Goal: Check status: Check status

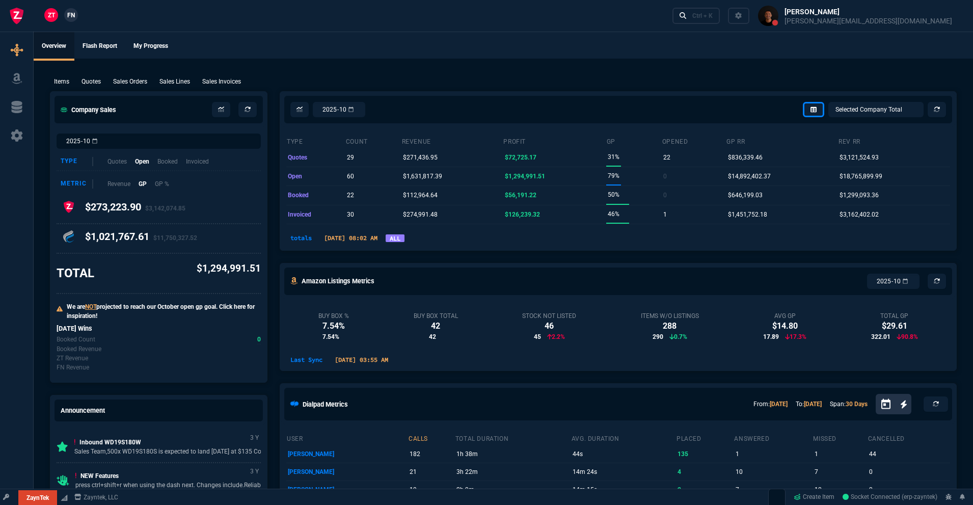
select select "18: totals"
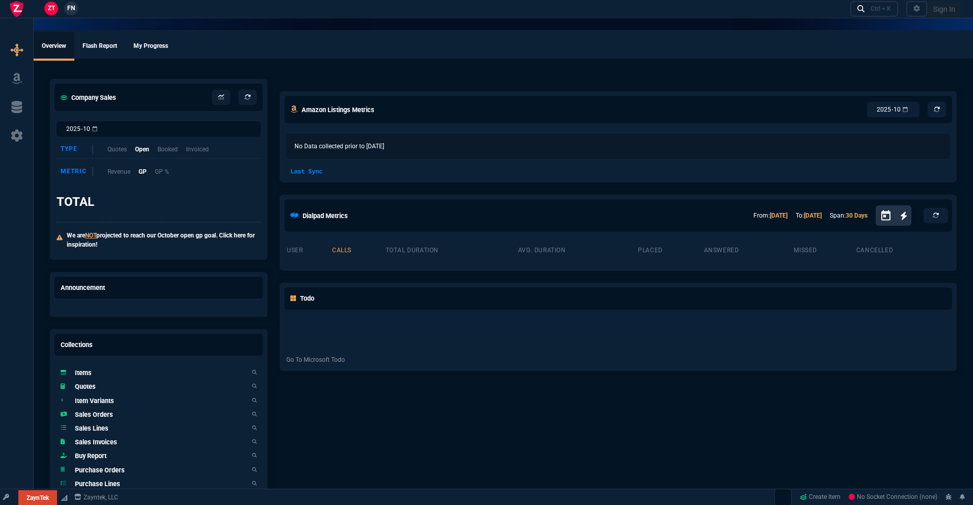
select select "18: totals"
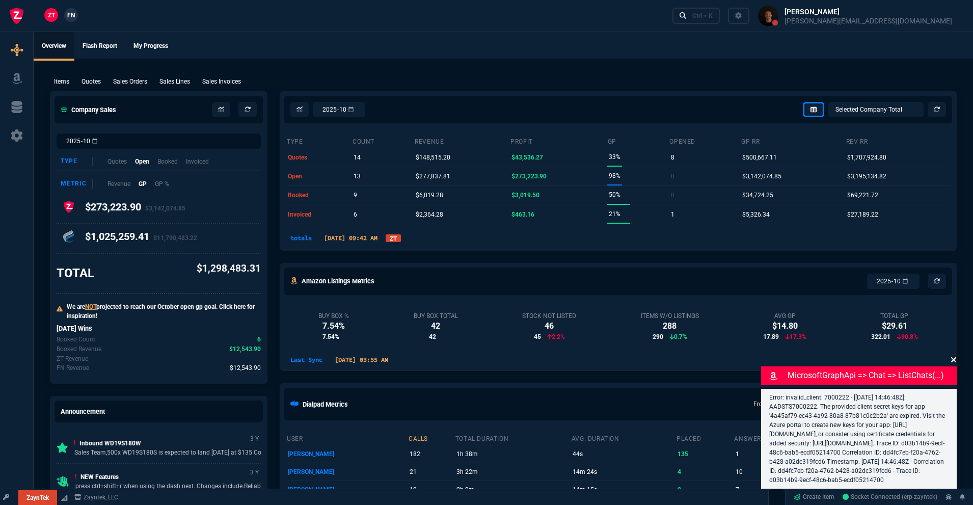
click at [955, 356] on icon at bounding box center [954, 360] width 6 height 8
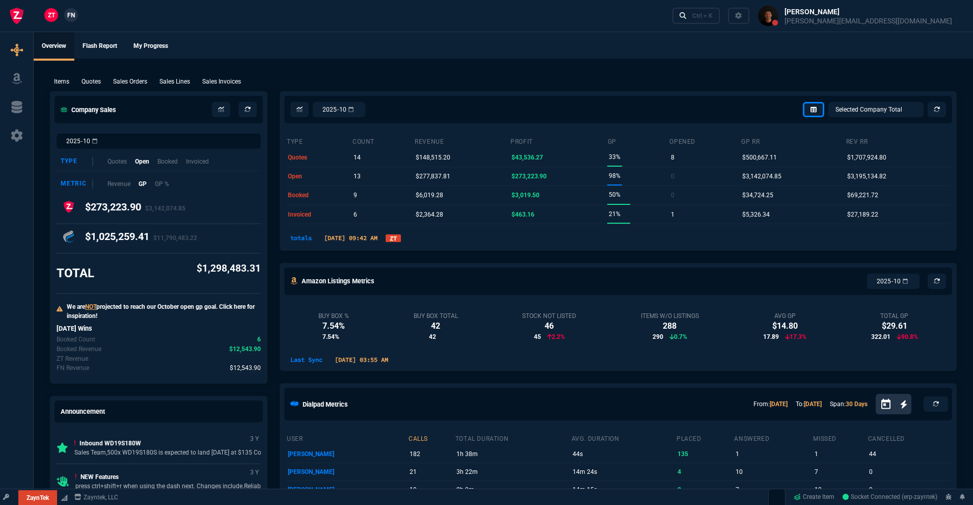
click at [401, 239] on link "ZT" at bounding box center [393, 238] width 15 height 8
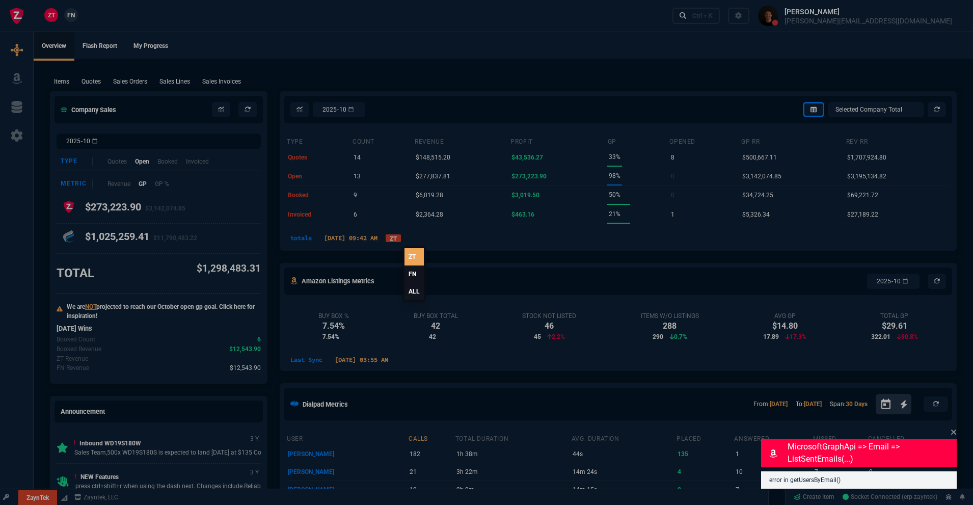
click at [420, 295] on link "ALL" at bounding box center [414, 291] width 19 height 17
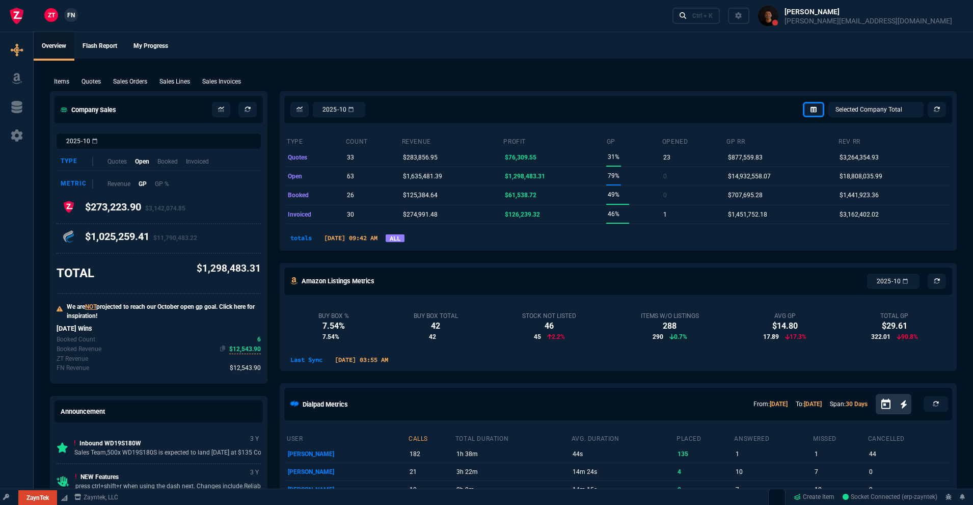
click at [255, 352] on span "$12,543.90" at bounding box center [245, 349] width 32 height 10
click at [248, 347] on span "$12,543.90" at bounding box center [245, 349] width 32 height 10
click at [243, 366] on span "$12,543.90" at bounding box center [245, 368] width 31 height 10
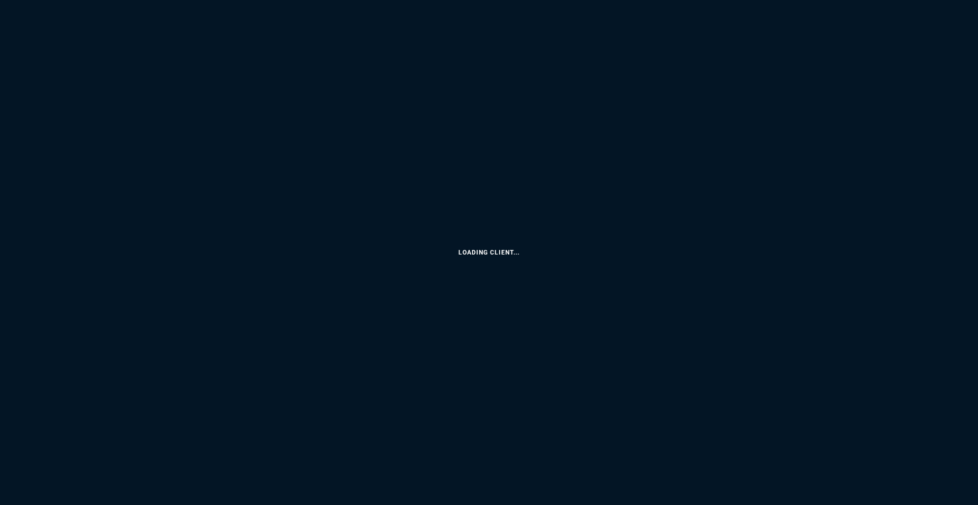
select select "18: totals"
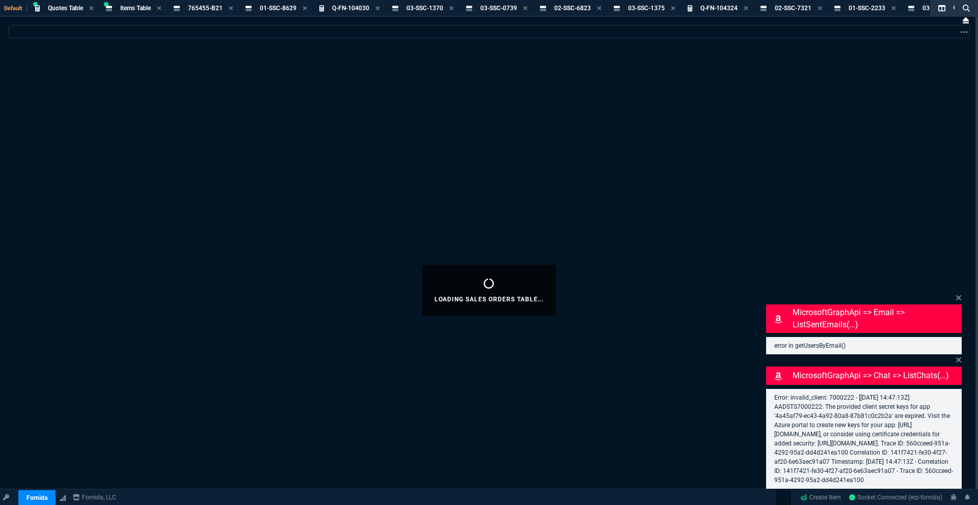
select select
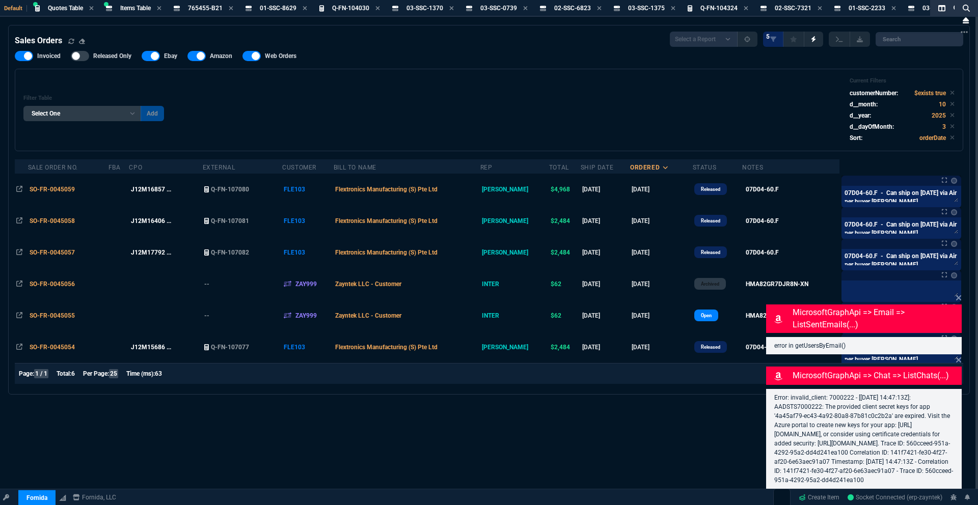
drag, startPoint x: 961, startPoint y: 289, endPoint x: 943, endPoint y: 351, distance: 64.3
click at [961, 294] on icon at bounding box center [959, 298] width 6 height 8
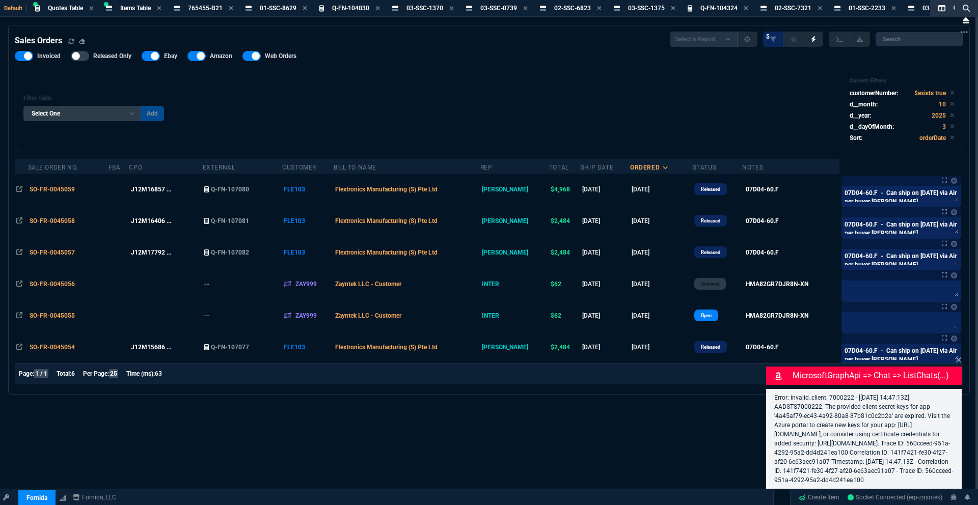
click at [962, 354] on nx-fornida-sales-table "Sales Orders Select a Report Opened [DATE] Invoiced Only Exclude Invoiced Confi…" at bounding box center [489, 209] width 961 height 369
click at [956, 356] on div "MicrosoftGraphApi => chat => listChats(...) Error: invalid_client: 7000222 - [[…" at bounding box center [864, 422] width 196 height 135
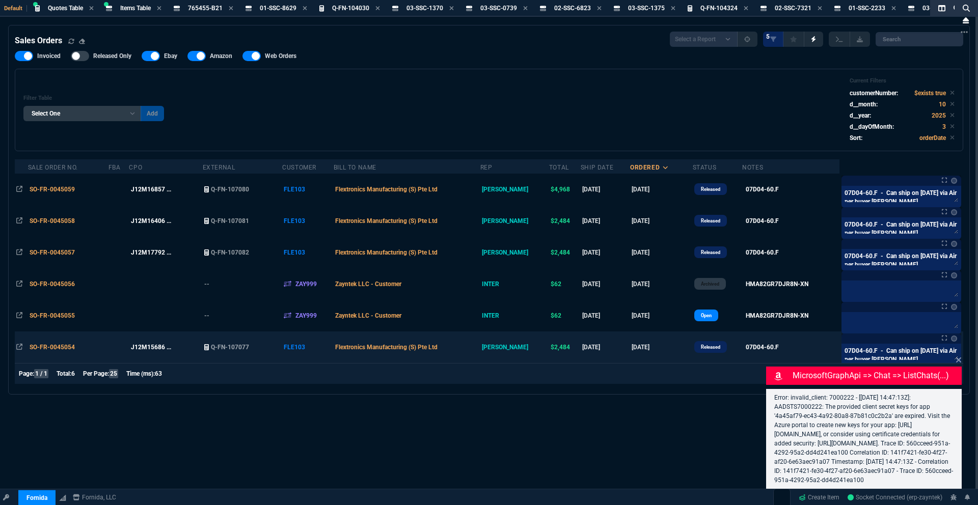
drag, startPoint x: 960, startPoint y: 351, endPoint x: 936, endPoint y: 353, distance: 24.0
click at [960, 356] on icon at bounding box center [959, 360] width 6 height 8
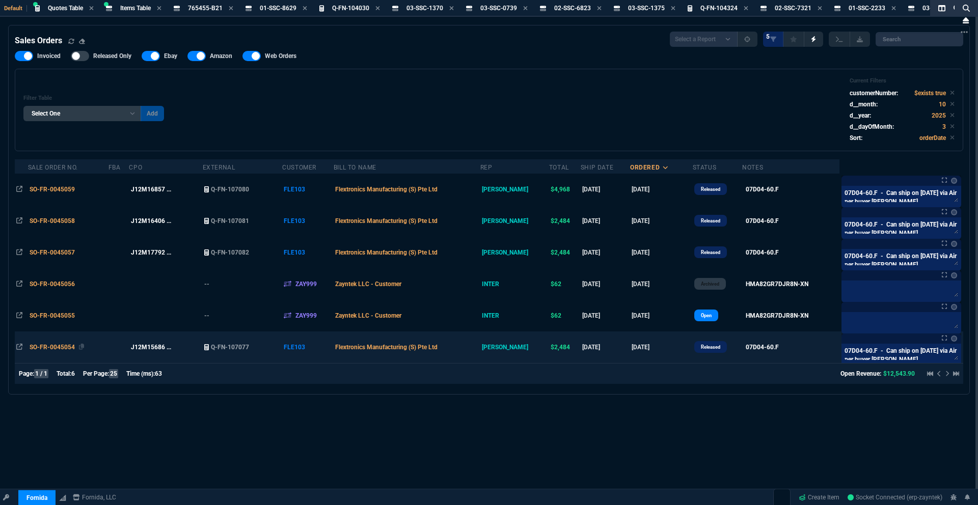
click at [36, 346] on span "SO-FR-0045054" at bounding box center [52, 347] width 45 height 7
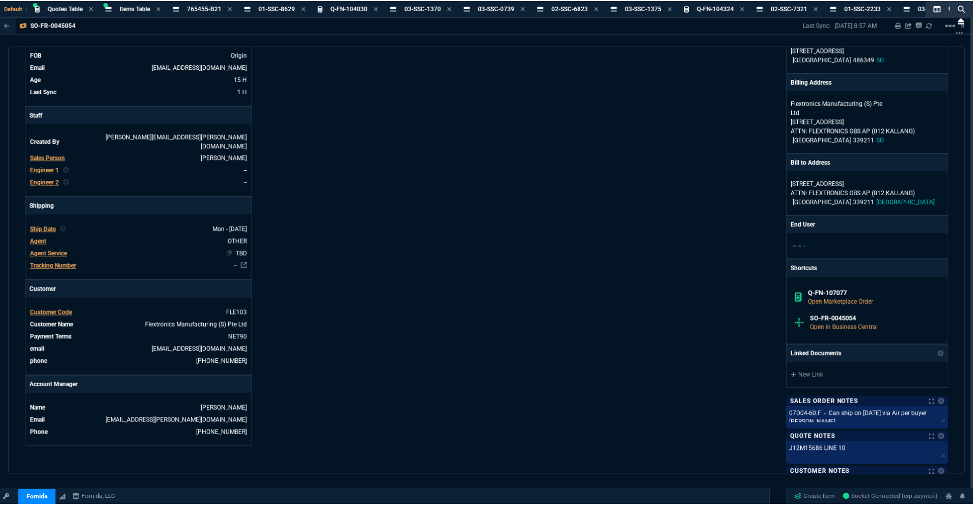
scroll to position [391, 0]
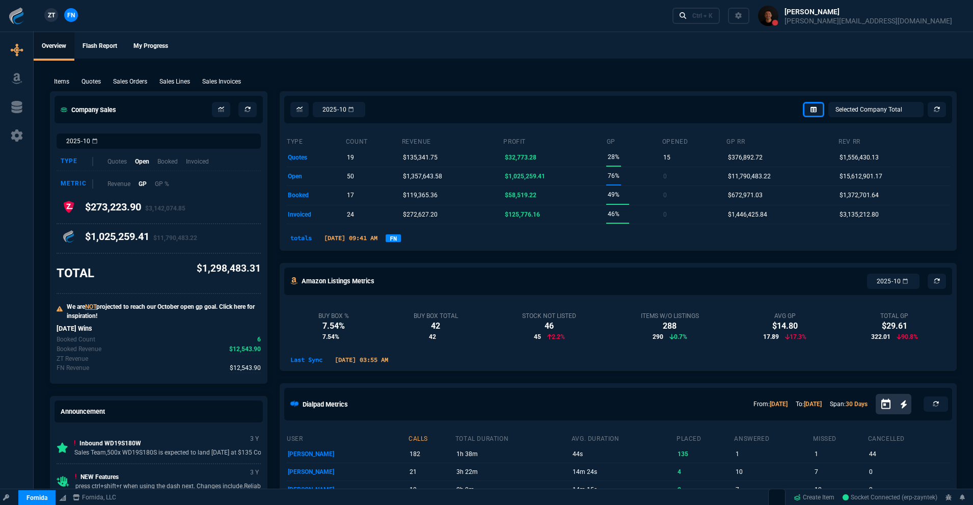
click at [401, 240] on link "FN" at bounding box center [393, 238] width 15 height 8
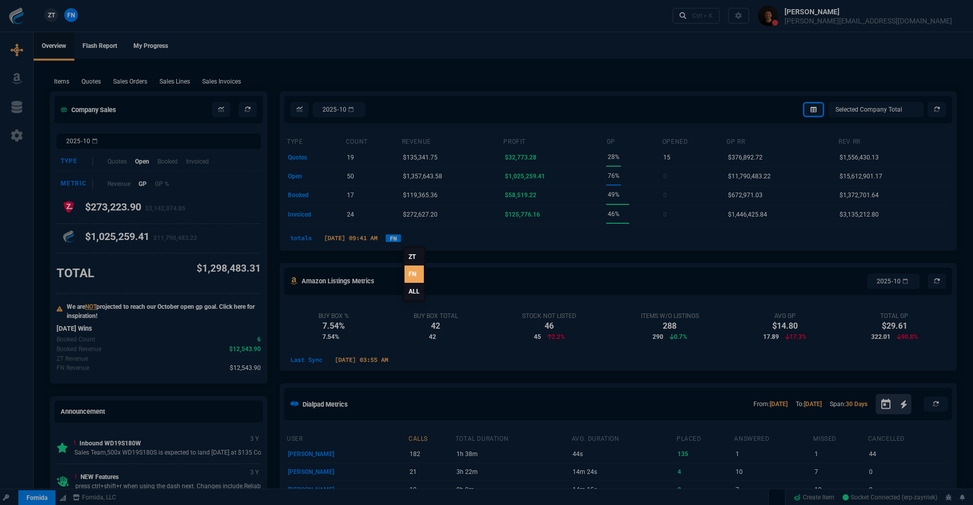
click at [412, 292] on link "ALL" at bounding box center [414, 291] width 19 height 17
